Goal: Task Accomplishment & Management: Manage account settings

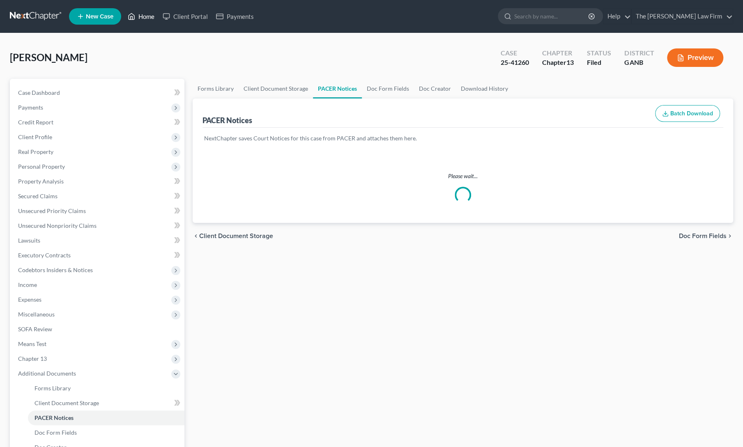
click at [136, 17] on link "Home" at bounding box center [141, 16] width 35 height 15
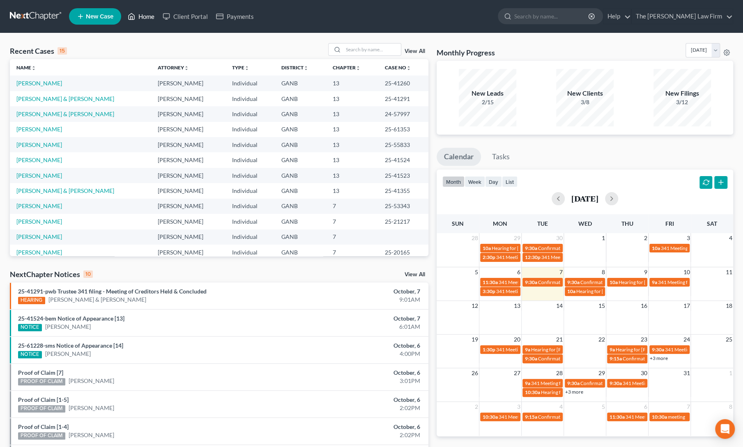
click at [143, 18] on link "Home" at bounding box center [141, 16] width 35 height 15
click at [147, 15] on link "Home" at bounding box center [141, 16] width 35 height 15
click at [370, 53] on input "search" at bounding box center [372, 50] width 58 height 12
type input "[PERSON_NAME]"
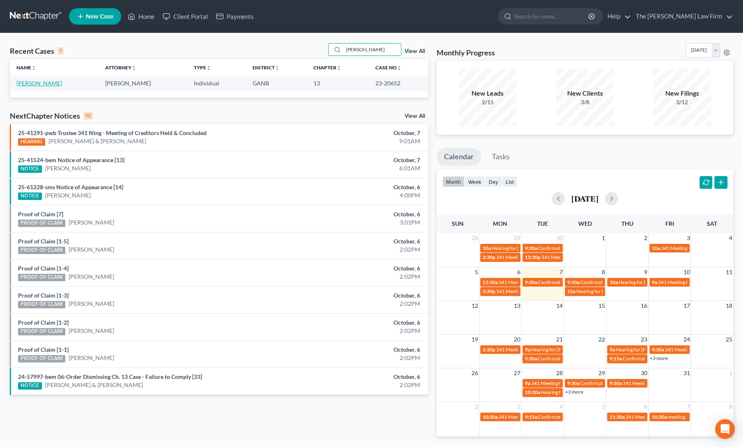
click at [25, 86] on link "[PERSON_NAME]" at bounding box center [39, 83] width 46 height 7
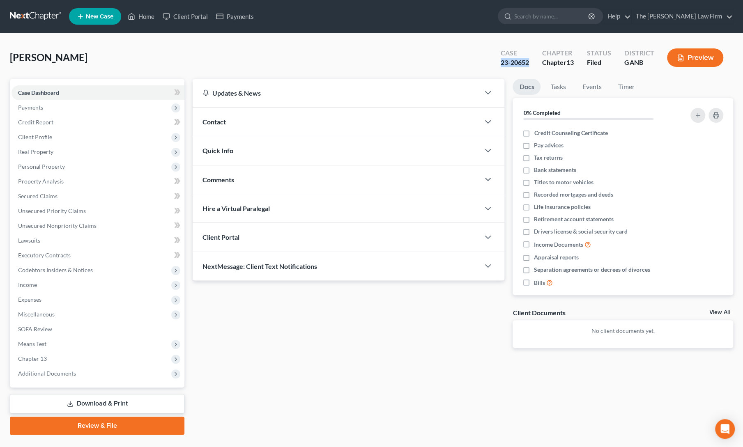
drag, startPoint x: 494, startPoint y: 61, endPoint x: 528, endPoint y: 66, distance: 34.5
click at [528, 66] on div "Case 23-20652" at bounding box center [514, 58] width 41 height 24
copy div "23-20652"
click at [144, 14] on link "Home" at bounding box center [141, 16] width 35 height 15
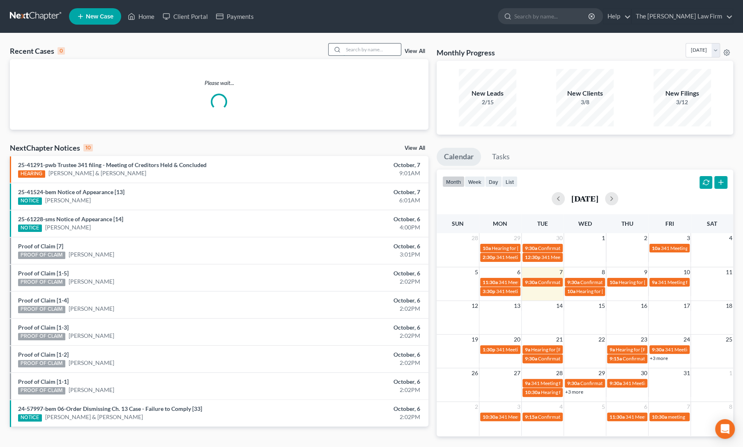
click at [366, 45] on input "search" at bounding box center [372, 50] width 58 height 12
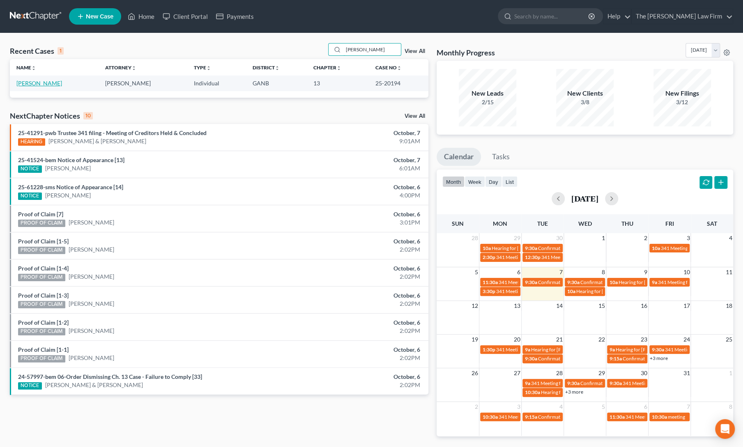
type input "[PERSON_NAME]"
click at [39, 81] on link "[PERSON_NAME]" at bounding box center [39, 83] width 46 height 7
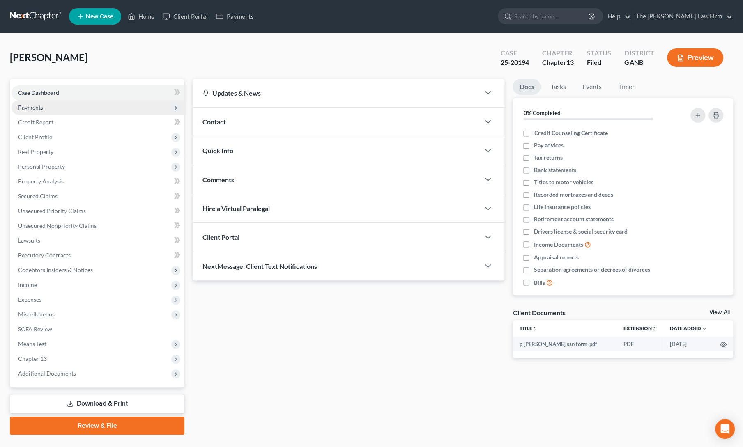
click at [32, 112] on span "Payments" at bounding box center [98, 107] width 173 height 15
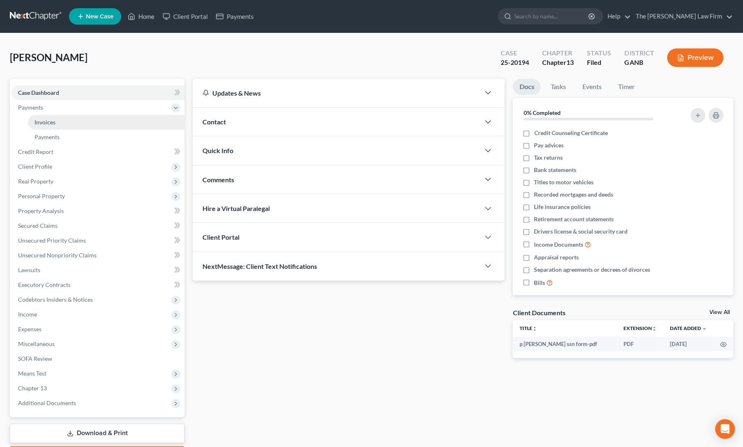
click at [40, 123] on span "Invoices" at bounding box center [45, 122] width 21 height 7
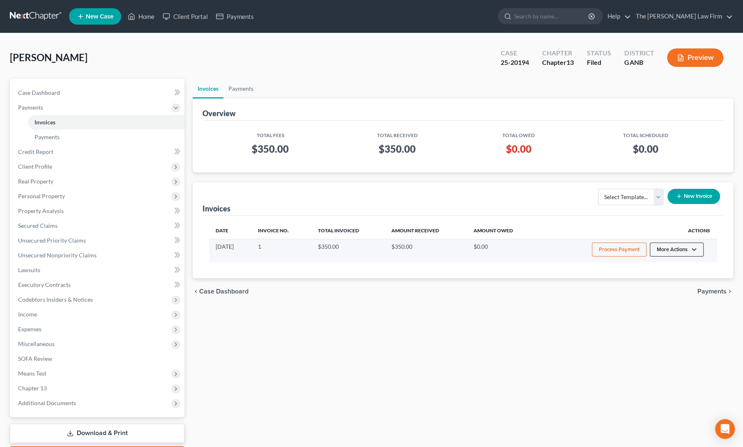
click at [676, 249] on button "More Actions" at bounding box center [677, 250] width 54 height 14
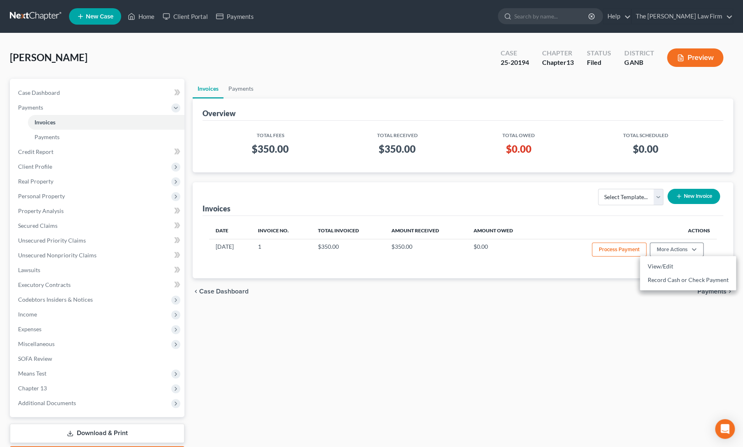
click at [610, 285] on div "chevron_left Case Dashboard Payments chevron_right" at bounding box center [463, 292] width 541 height 26
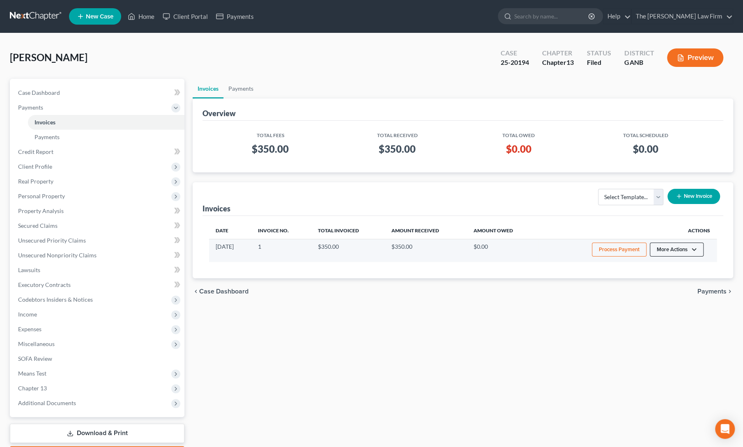
click at [669, 248] on button "More Actions" at bounding box center [677, 250] width 54 height 14
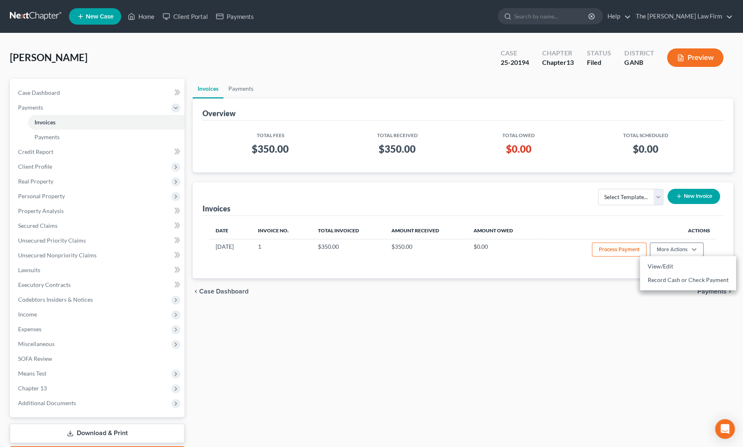
click at [588, 267] on div "Date Invoice No. Total Invoiced Amount Received Amount Owed Actions [DATE] 1 $3…" at bounding box center [463, 247] width 521 height 62
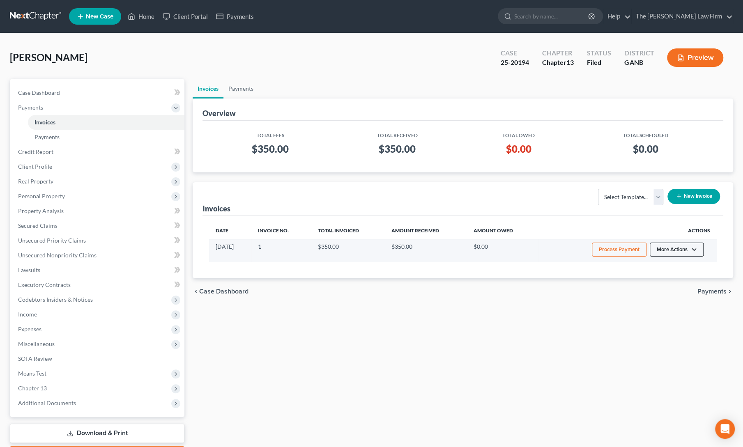
click at [681, 244] on button "More Actions" at bounding box center [677, 250] width 54 height 14
click at [654, 265] on link "View/Edit" at bounding box center [688, 267] width 96 height 14
select select "0"
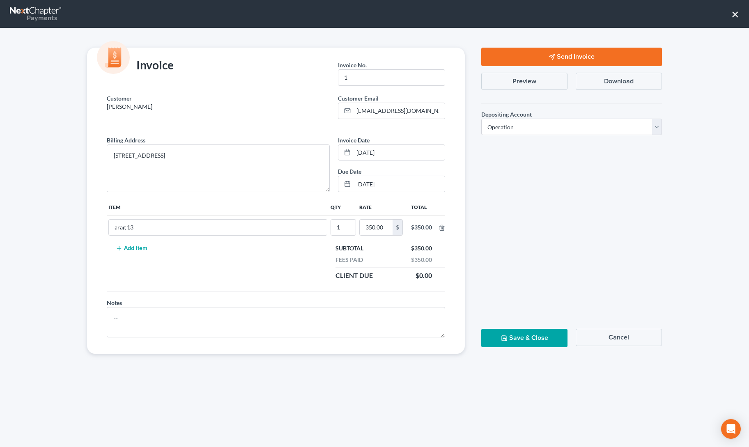
click at [603, 340] on button "Cancel" at bounding box center [619, 337] width 86 height 17
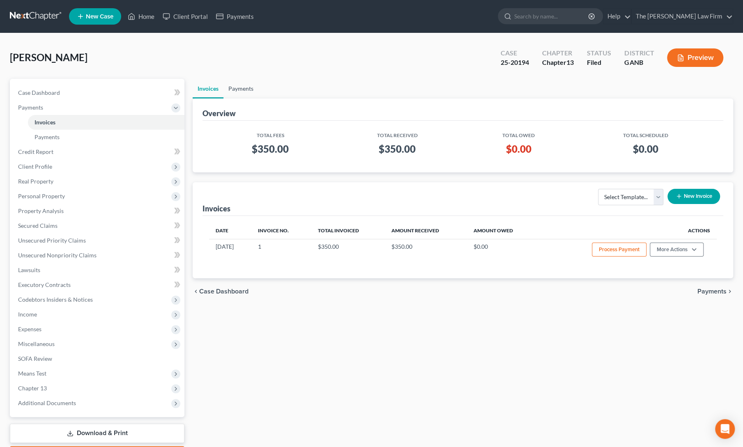
click at [244, 89] on link "Payments" at bounding box center [240, 89] width 35 height 20
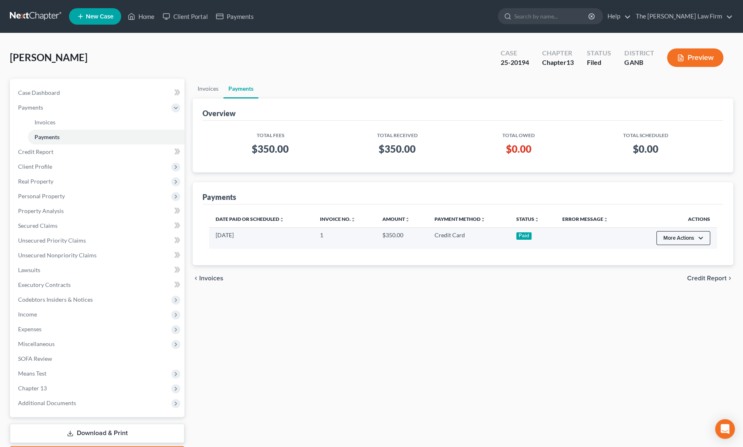
click at [680, 237] on button "More Actions" at bounding box center [683, 238] width 54 height 14
click at [677, 253] on link "Refund" at bounding box center [679, 256] width 46 height 14
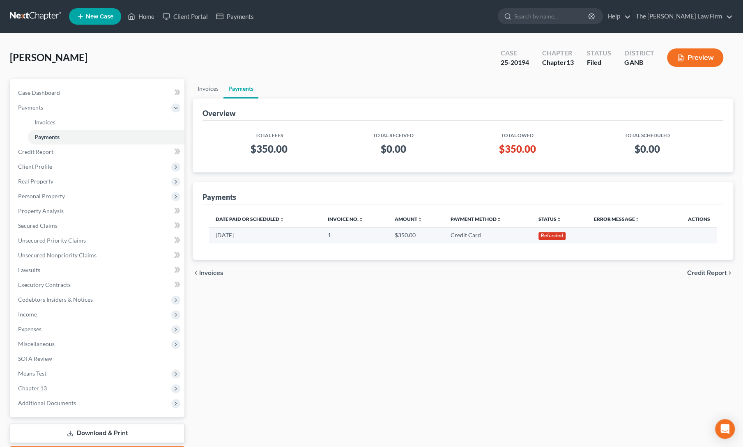
click at [352, 345] on div "Invoices Payments Overview Total Fees Total Received Total Owed Total Scheduled…" at bounding box center [463, 272] width 549 height 386
click at [140, 20] on link "Home" at bounding box center [141, 16] width 35 height 15
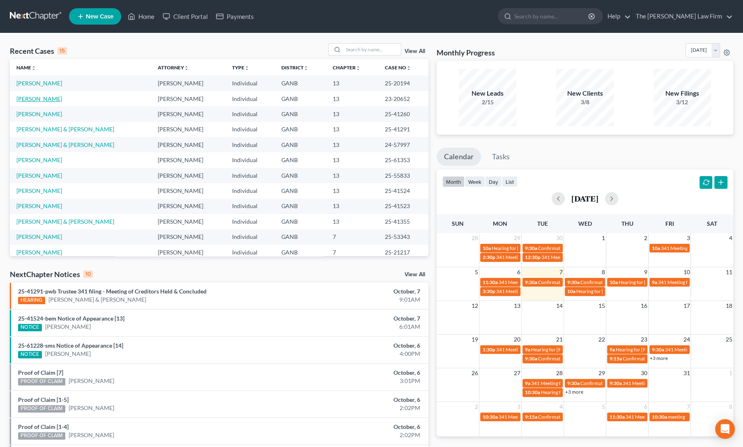
click at [34, 97] on link "[PERSON_NAME]" at bounding box center [39, 98] width 46 height 7
